Goal: Information Seeking & Learning: Understand process/instructions

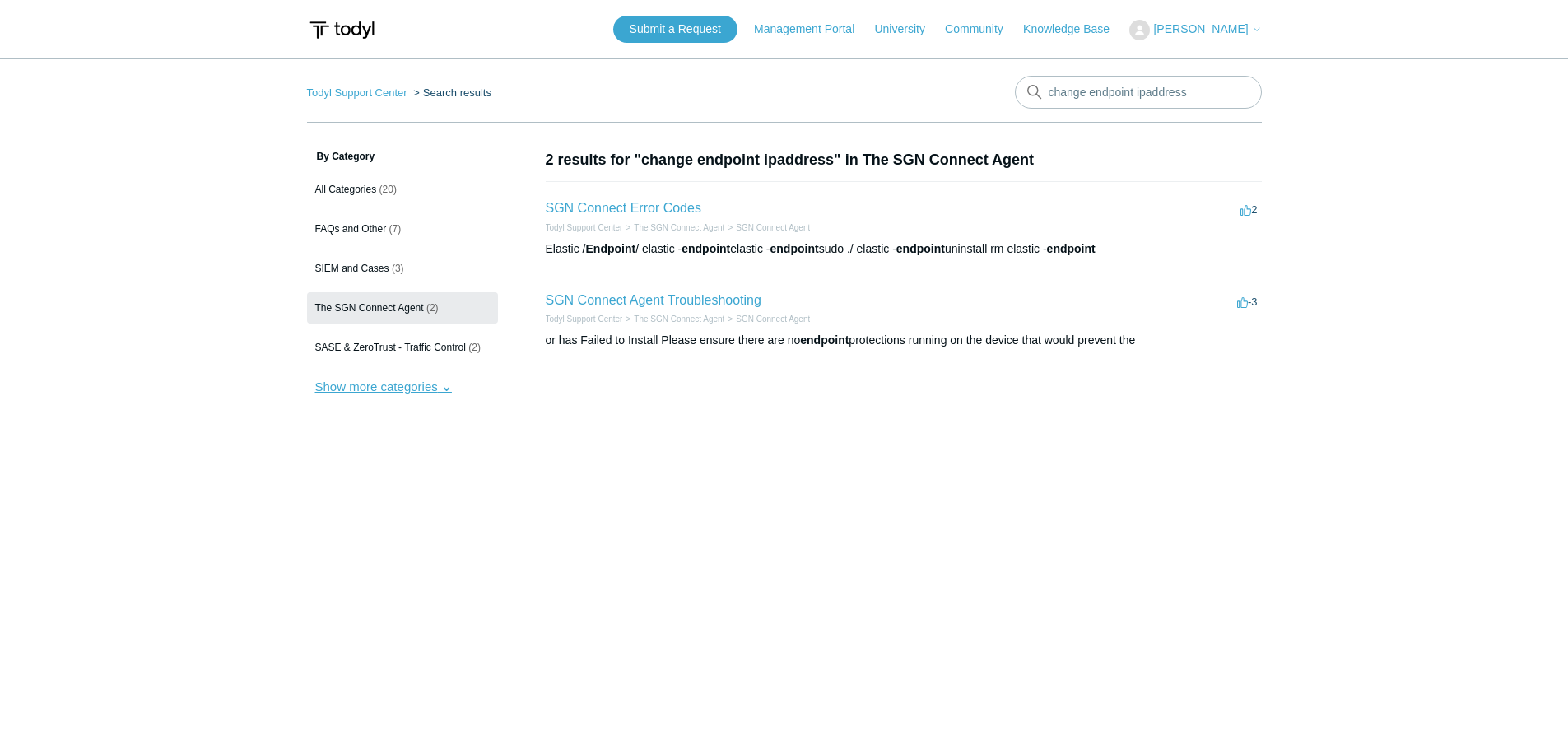
click at [444, 391] on button "Show more categories" at bounding box center [384, 387] width 153 height 31
click at [850, 508] on section "2 results for "change endpoint ipaddress" in The SGN Connect Agent SGN Connect …" at bounding box center [903, 360] width 716 height 422
drag, startPoint x: 1197, startPoint y: 89, endPoint x: 1031, endPoint y: 86, distance: 166.0
click at [1031, 86] on div "There are no matching results in this help center. Select Enter to search throu…" at bounding box center [1138, 92] width 247 height 33
type input "reconnect this device"
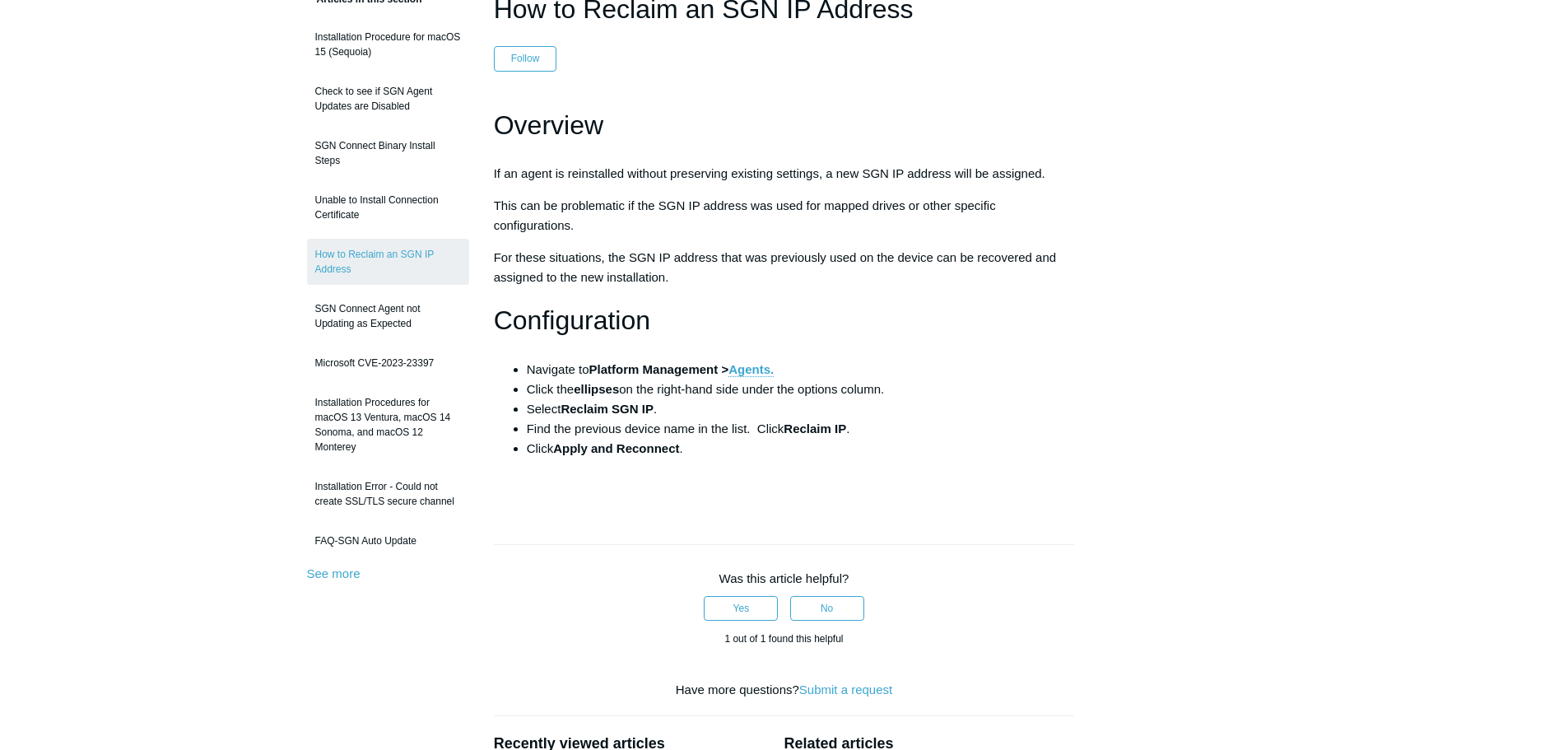
scroll to position [165, 0]
